Goal: Information Seeking & Learning: Learn about a topic

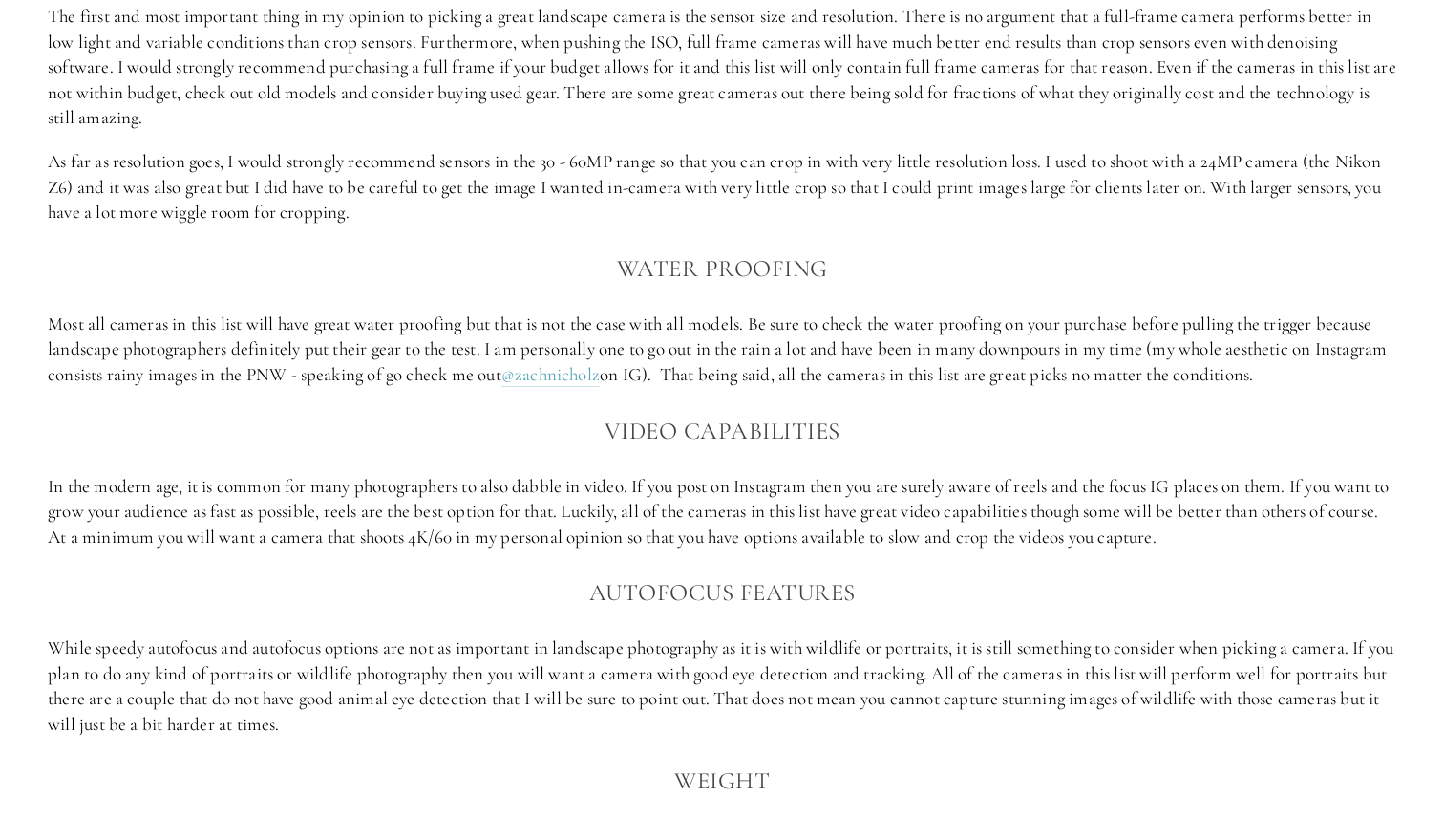
scroll to position [1558, 0]
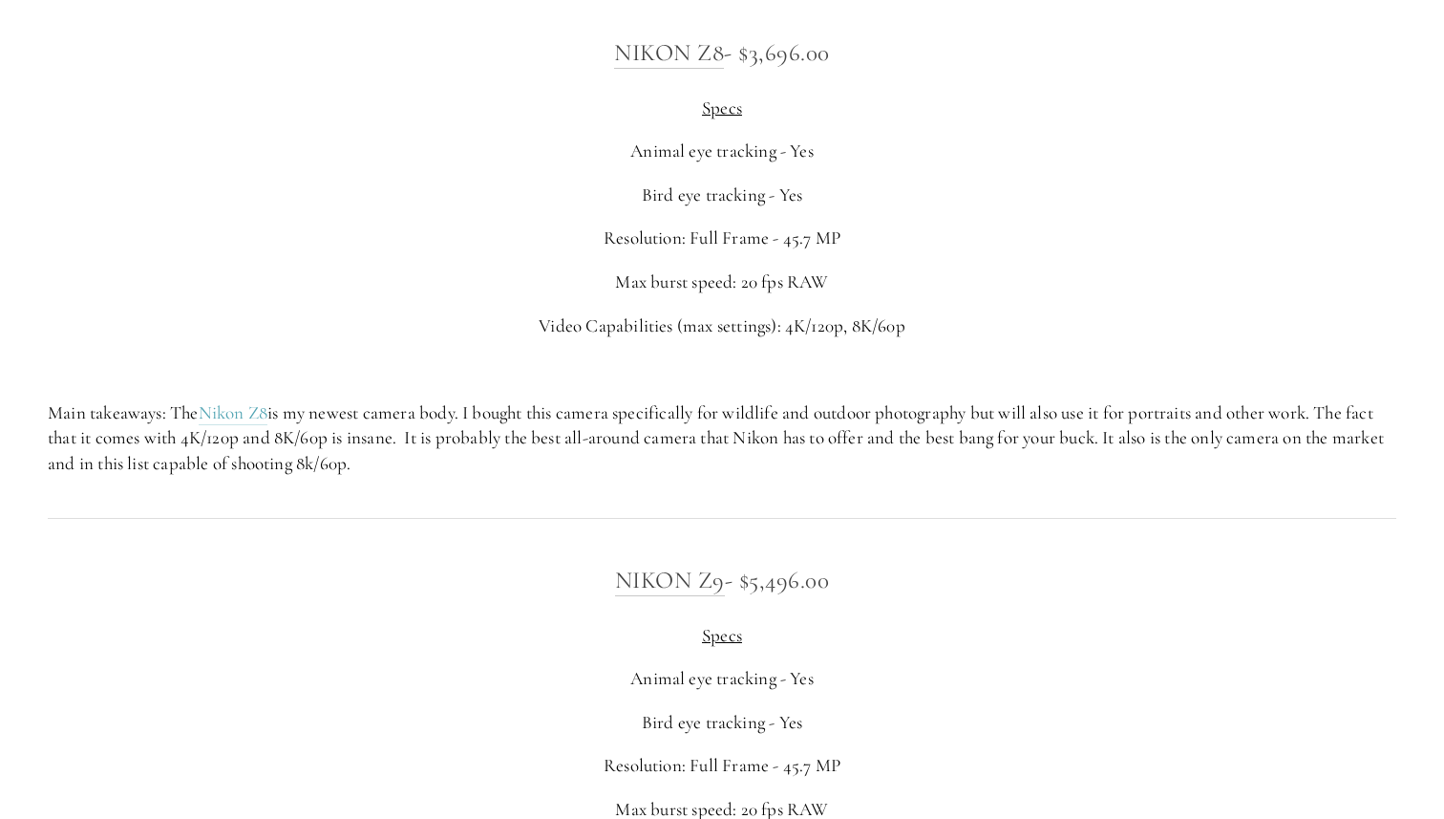
scroll to position [3720, 0]
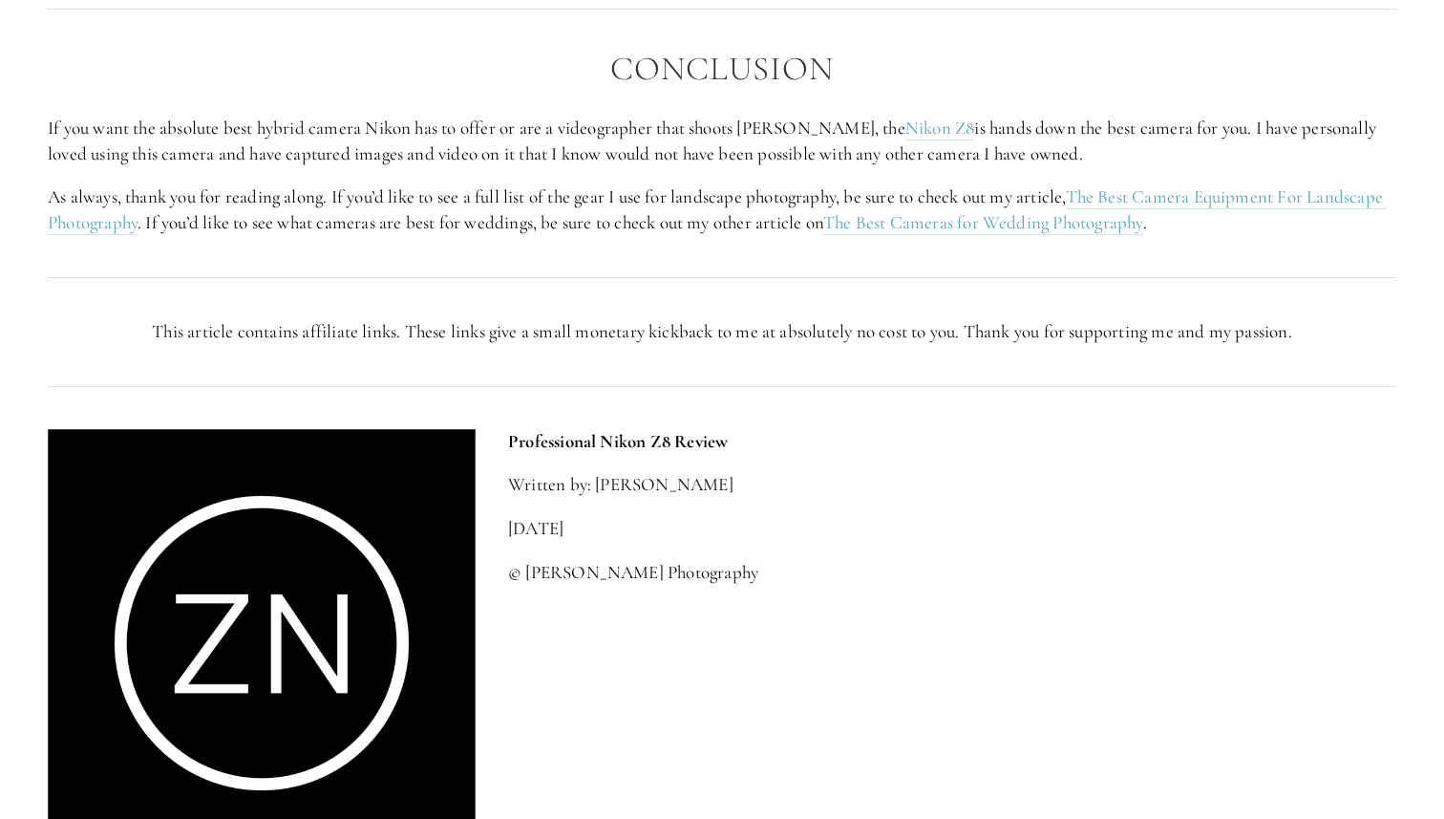
scroll to position [4595, 0]
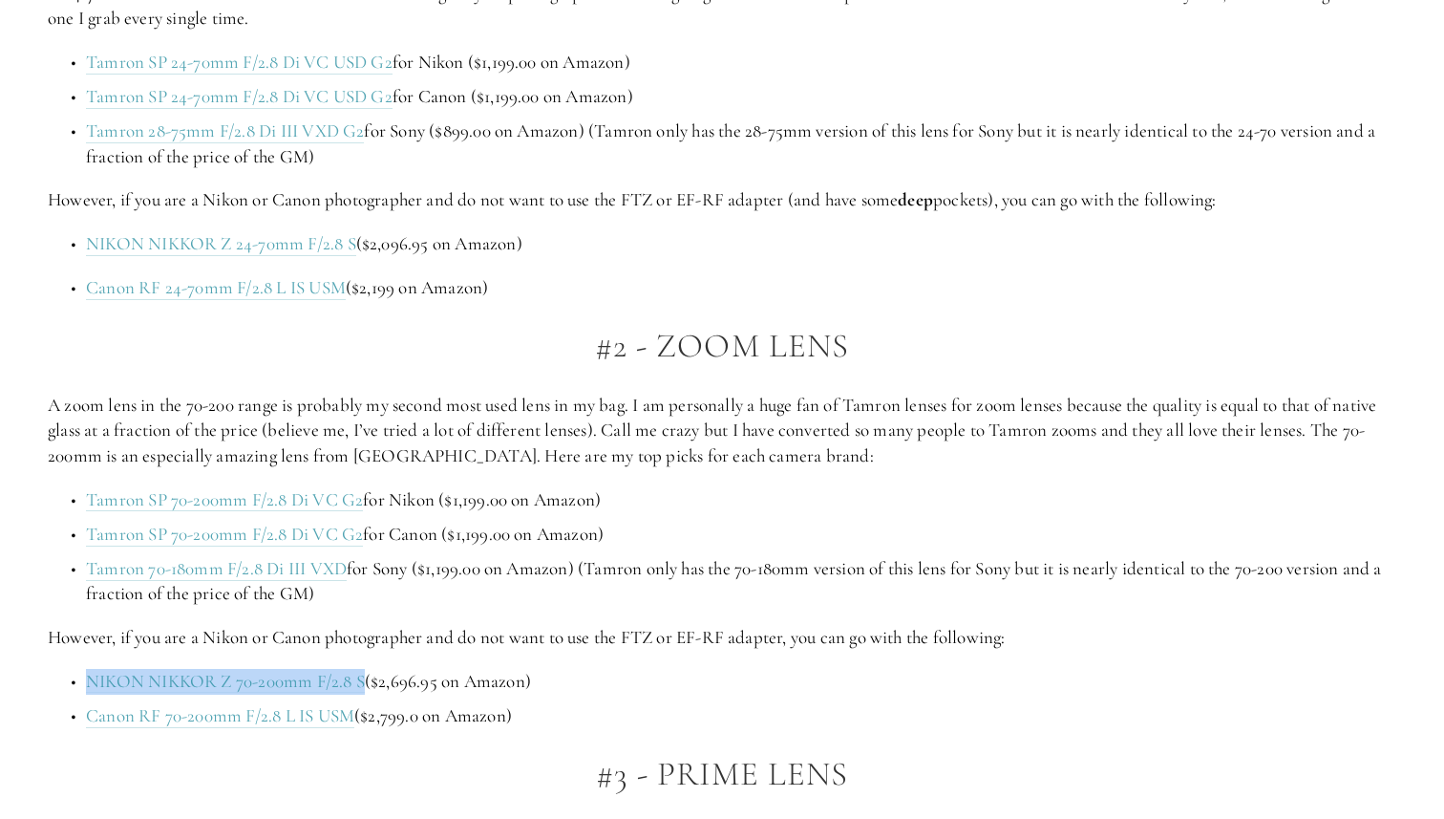
scroll to position [1436, 0]
